Goal: Navigation & Orientation: Find specific page/section

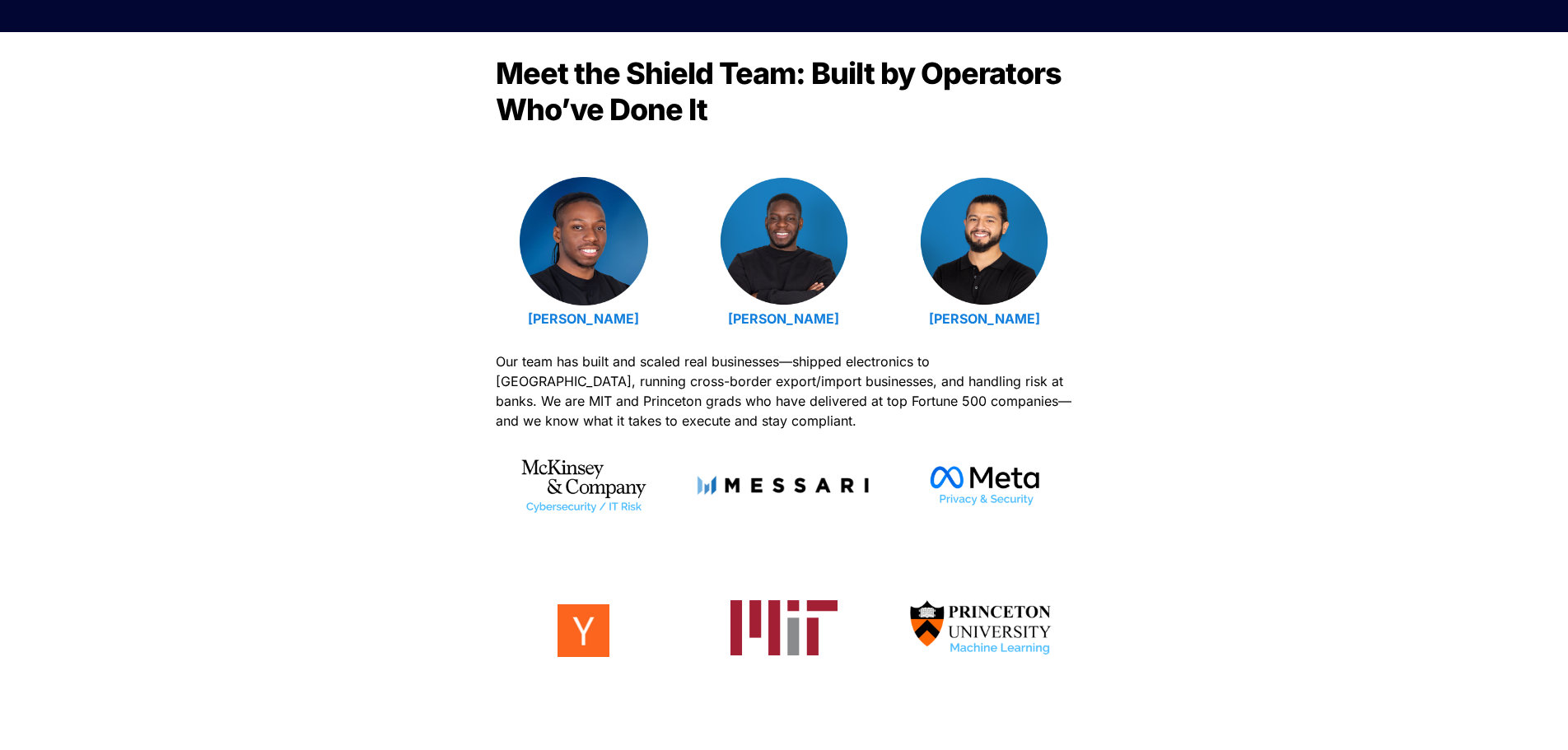
scroll to position [329, 0]
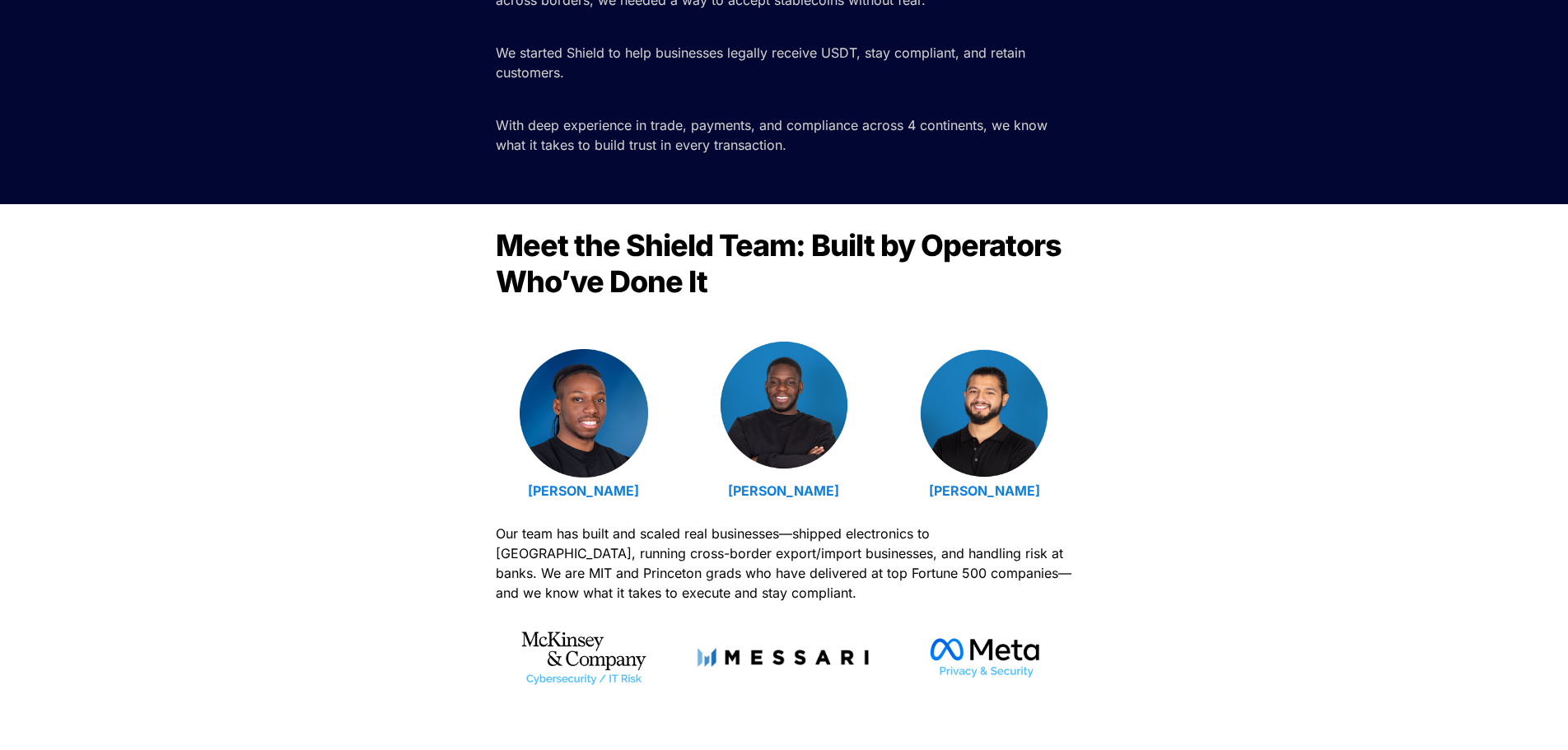
click at [811, 388] on img at bounding box center [783, 404] width 128 height 128
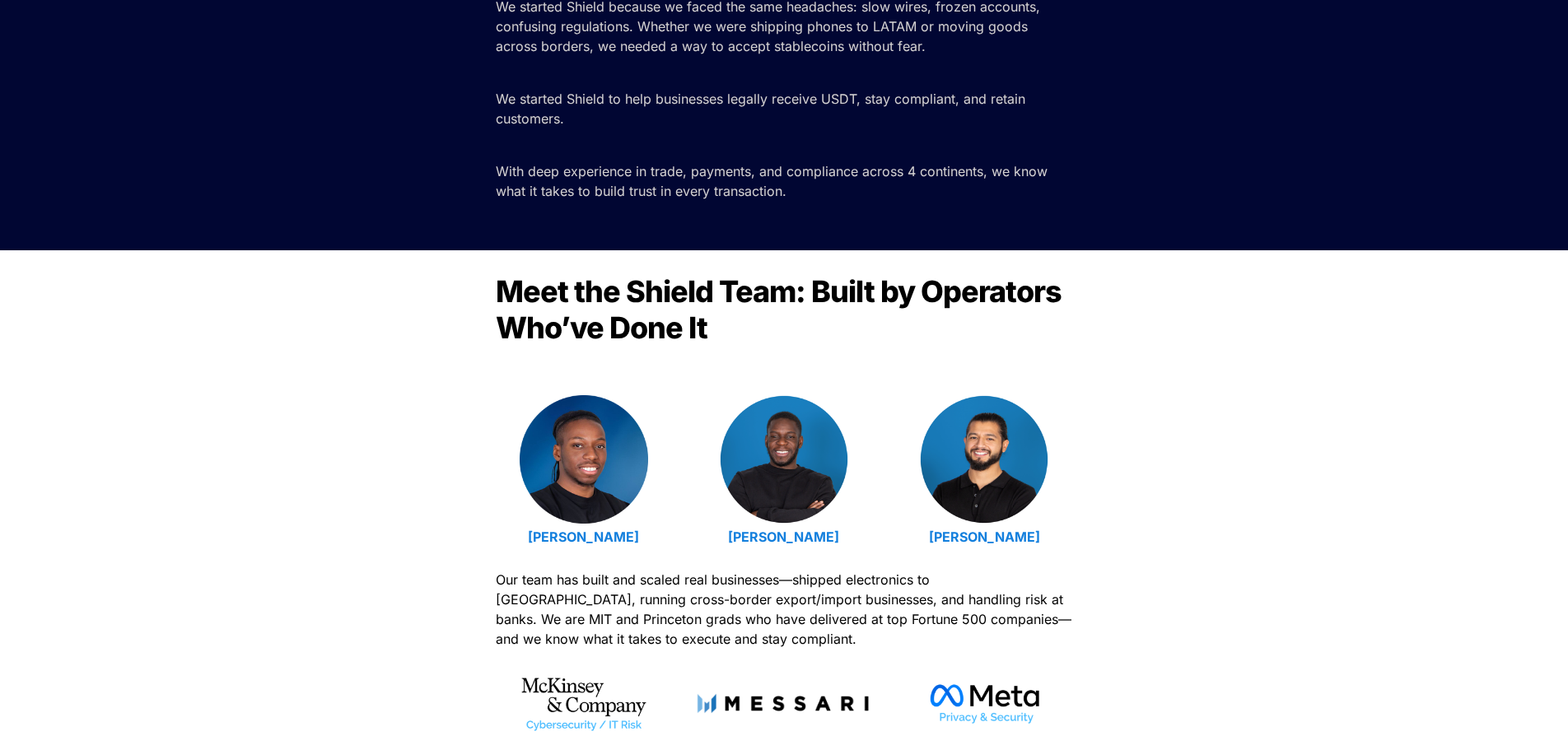
scroll to position [247, 0]
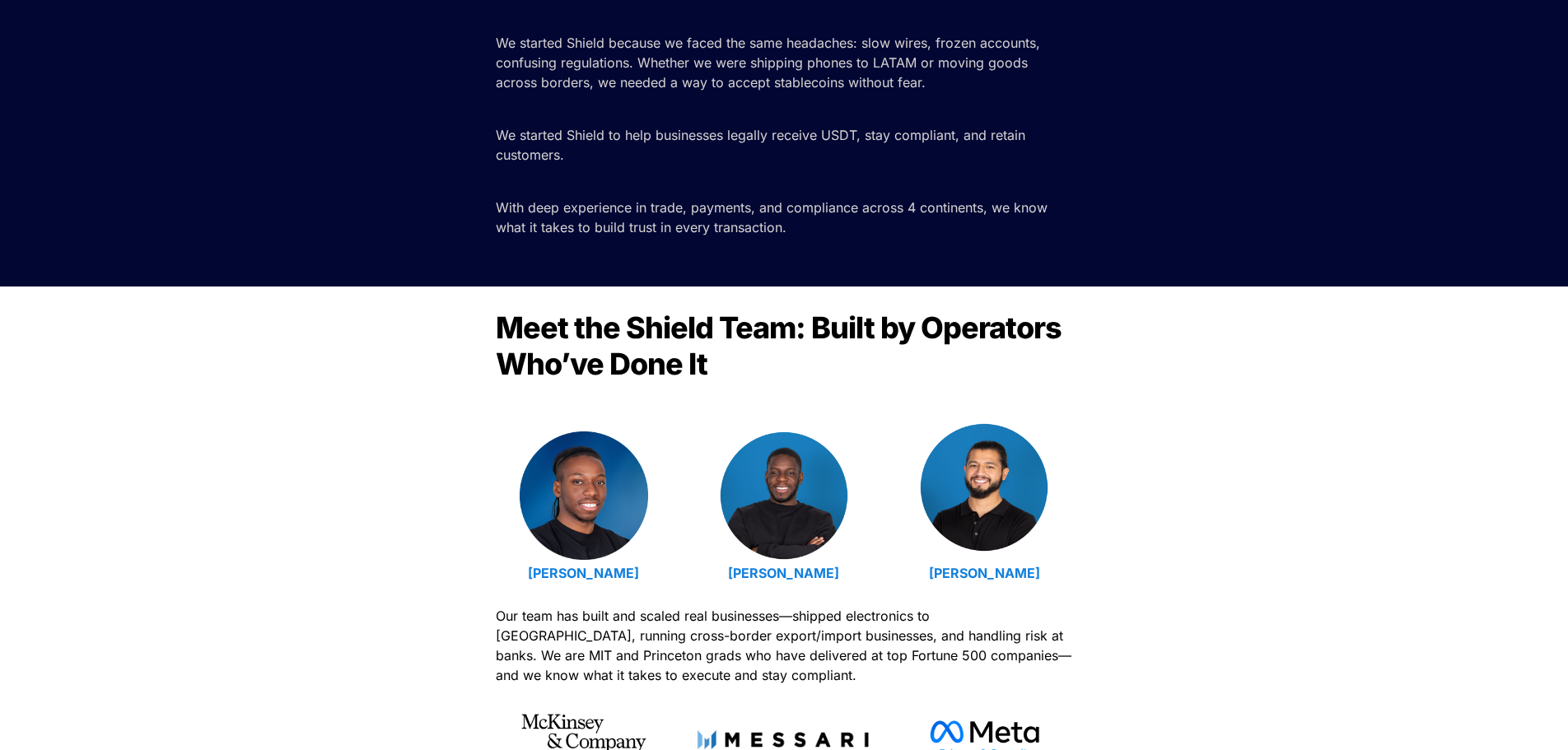
click at [997, 509] on img at bounding box center [984, 487] width 128 height 128
